Goal: Obtain resource: Obtain resource

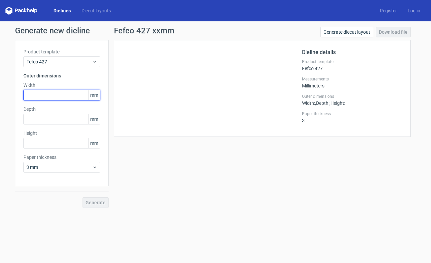
click at [54, 96] on input "text" at bounding box center [61, 95] width 77 height 11
type input "225"
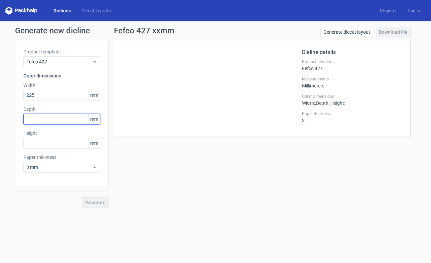
click at [49, 121] on input "text" at bounding box center [61, 119] width 77 height 11
type input "170"
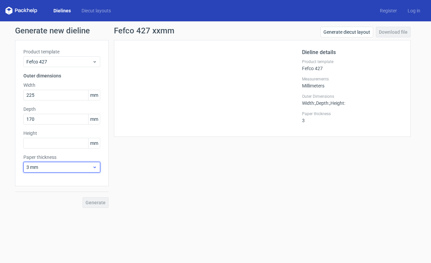
click at [53, 166] on span "3 mm" at bounding box center [59, 167] width 66 height 7
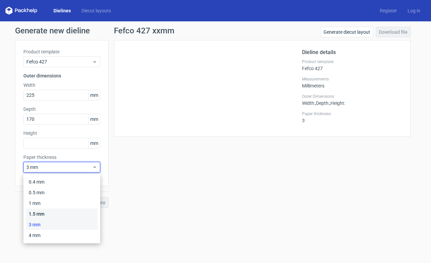
click at [46, 212] on div "1.5 mm" at bounding box center [61, 214] width 71 height 11
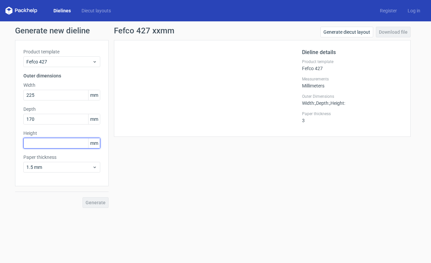
click at [60, 146] on input "text" at bounding box center [61, 143] width 77 height 11
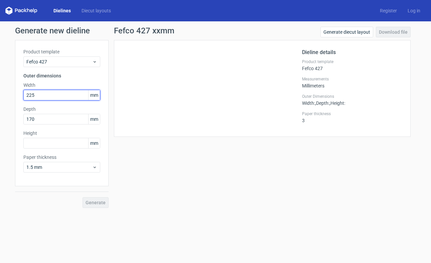
click at [32, 96] on input "225" at bounding box center [61, 95] width 77 height 11
type input "253"
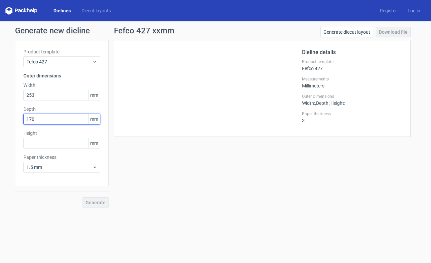
click at [38, 119] on input "170" at bounding box center [61, 119] width 77 height 11
type input "172"
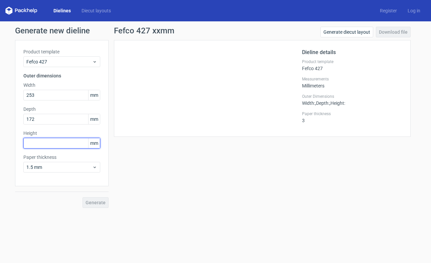
click at [39, 142] on input "text" at bounding box center [61, 143] width 77 height 11
type input "90"
click at [98, 202] on span "Generate" at bounding box center [96, 202] width 20 height 5
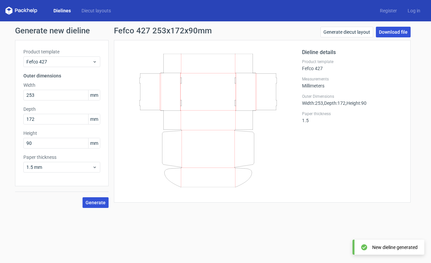
click at [388, 35] on link "Download file" at bounding box center [393, 32] width 35 height 11
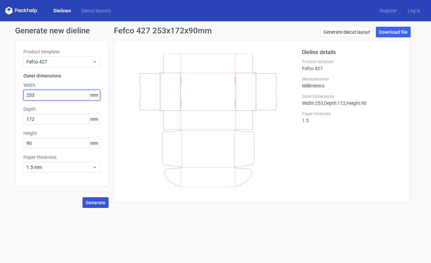
click at [63, 96] on input "253" at bounding box center [61, 95] width 77 height 11
drag, startPoint x: 29, startPoint y: 97, endPoint x: 36, endPoint y: 97, distance: 7.3
click at [36, 97] on input "253" at bounding box center [61, 95] width 77 height 11
click at [37, 97] on input "253" at bounding box center [61, 95] width 77 height 11
type input "235"
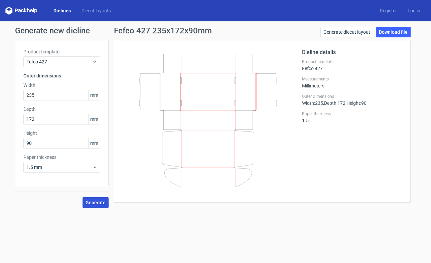
click at [94, 205] on span "Generate" at bounding box center [96, 202] width 20 height 5
click at [389, 35] on link "Download file" at bounding box center [393, 32] width 35 height 11
click at [389, 33] on link "Download file" at bounding box center [393, 32] width 35 height 11
click at [388, 35] on link "Download file" at bounding box center [393, 32] width 35 height 11
click at [365, 205] on div "Fefco 427 235x172x90mm Generate diecut layout Download file Dieline details Pro…" at bounding box center [262, 117] width 307 height 181
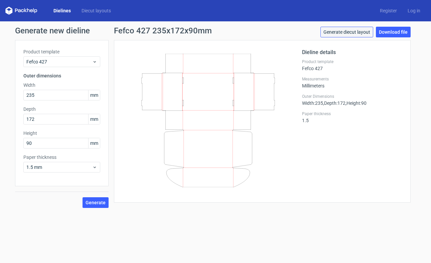
click at [343, 32] on link "Generate diecut layout" at bounding box center [346, 32] width 53 height 11
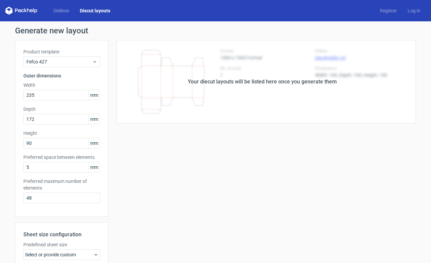
click at [109, 197] on div "Your diecut layouts will be listed here once you generate them Height Depth Wid…" at bounding box center [262, 197] width 307 height 314
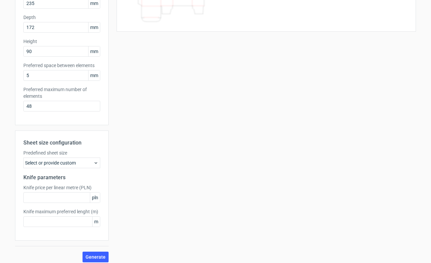
scroll to position [97, 0]
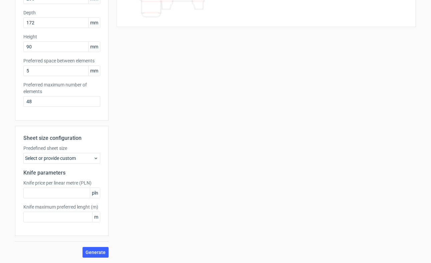
click at [95, 161] on div "Select or provide custom" at bounding box center [61, 158] width 77 height 11
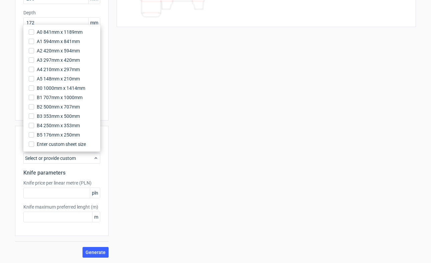
click at [135, 178] on div "Your diecut layouts will be listed here once you generate them Height Depth Wid…" at bounding box center [262, 101] width 307 height 314
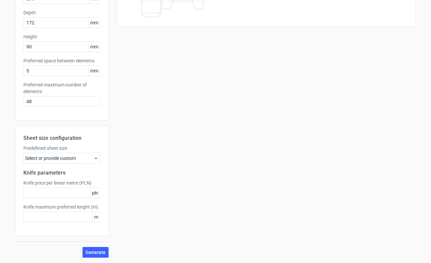
click at [102, 247] on div "Sheet size configuration Predefined sheet size Select or provide custom Knife p…" at bounding box center [62, 192] width 94 height 132
click at [102, 249] on button "Generate" at bounding box center [96, 252] width 26 height 11
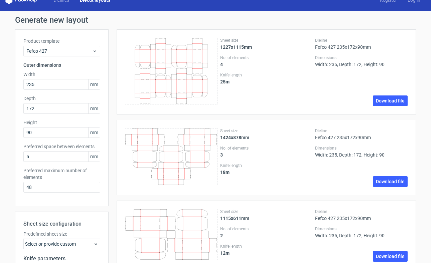
scroll to position [0, 0]
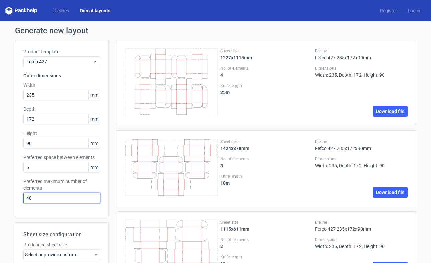
drag, startPoint x: 38, startPoint y: 197, endPoint x: 23, endPoint y: 196, distance: 15.1
click at [23, 196] on input "48" at bounding box center [61, 198] width 77 height 11
click at [102, 12] on link "Diecut layouts" at bounding box center [94, 10] width 41 height 7
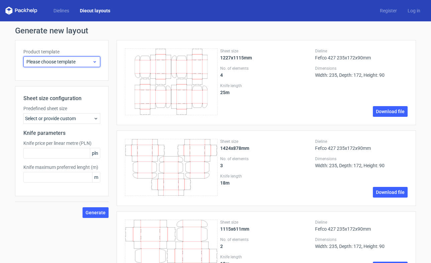
click at [85, 61] on span "Please choose template" at bounding box center [59, 61] width 66 height 7
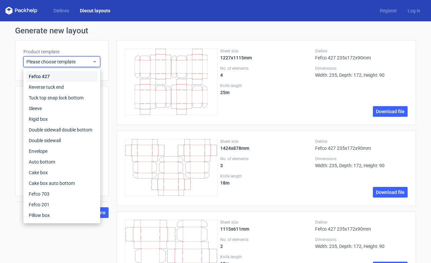
click at [70, 77] on div "Fefco 427" at bounding box center [61, 76] width 71 height 11
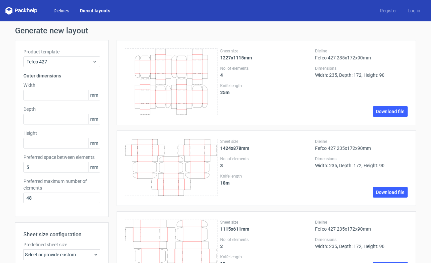
click at [64, 9] on link "Dielines" at bounding box center [61, 10] width 26 height 7
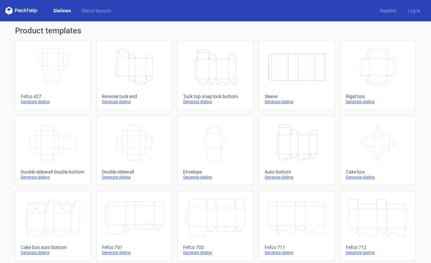
click at [43, 102] on div "Generate dieline" at bounding box center [53, 101] width 64 height 5
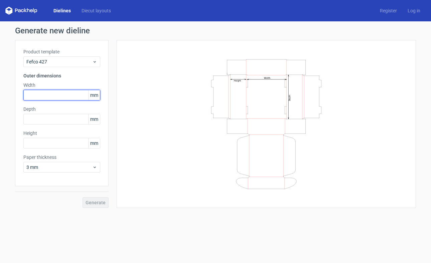
click at [46, 96] on input "text" at bounding box center [61, 95] width 77 height 11
type input "235"
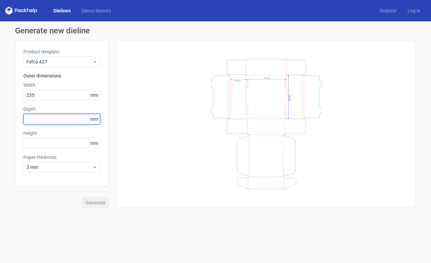
click at [46, 120] on input "text" at bounding box center [61, 119] width 77 height 11
type input "172"
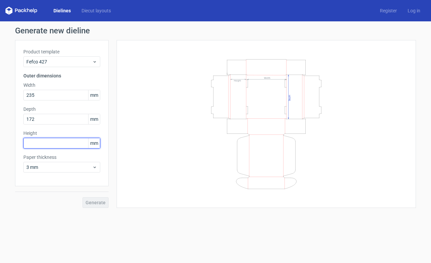
click at [48, 144] on input "text" at bounding box center [61, 143] width 77 height 11
type input "90"
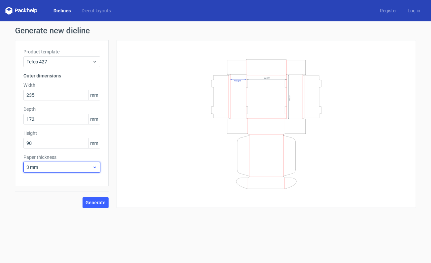
click at [70, 170] on span "3 mm" at bounding box center [59, 167] width 66 height 7
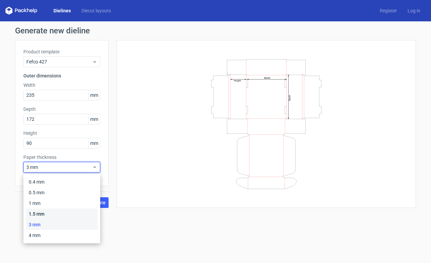
click at [48, 210] on div "1.5 mm" at bounding box center [61, 214] width 71 height 11
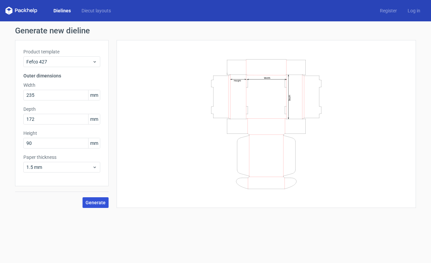
click at [98, 202] on span "Generate" at bounding box center [96, 202] width 20 height 5
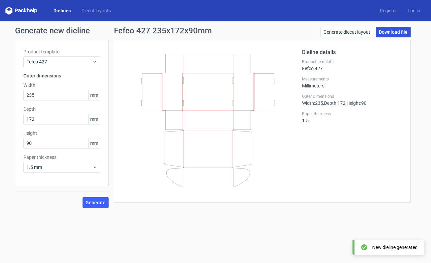
click at [402, 33] on link "Download file" at bounding box center [393, 32] width 35 height 11
click at [393, 32] on link "Download file" at bounding box center [393, 32] width 35 height 11
click at [386, 34] on link "Download file" at bounding box center [393, 32] width 35 height 11
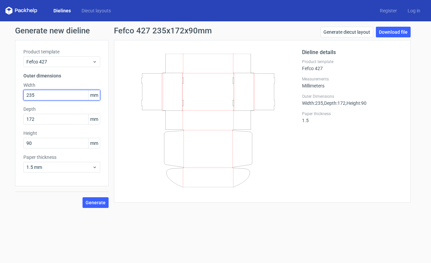
drag, startPoint x: 36, startPoint y: 97, endPoint x: 25, endPoint y: 95, distance: 11.2
click at [25, 95] on input "235" at bounding box center [61, 95] width 77 height 11
type input "135"
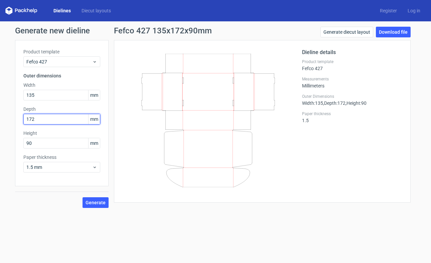
drag, startPoint x: 37, startPoint y: 120, endPoint x: 23, endPoint y: 119, distance: 14.1
click at [23, 119] on div "Product template Fefco 427 Outer dimensions Width 135 mm Depth 172 mm Height 90…" at bounding box center [62, 113] width 94 height 146
type input "102"
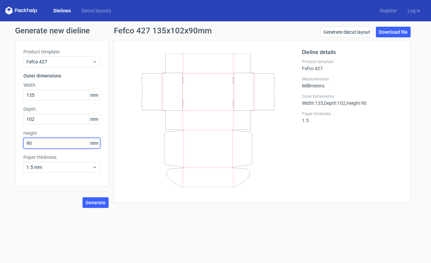
drag, startPoint x: 33, startPoint y: 145, endPoint x: 20, endPoint y: 142, distance: 12.9
click at [20, 142] on div "Product template Fefco 427 Outer dimensions Width 135 mm Depth 102 mm Height 90…" at bounding box center [62, 113] width 94 height 146
type input "40"
click at [100, 203] on span "Generate" at bounding box center [96, 202] width 20 height 5
click at [391, 33] on link "Download file" at bounding box center [393, 32] width 35 height 11
